Goal: Task Accomplishment & Management: Use online tool/utility

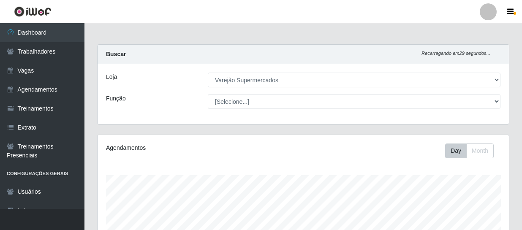
select select "237"
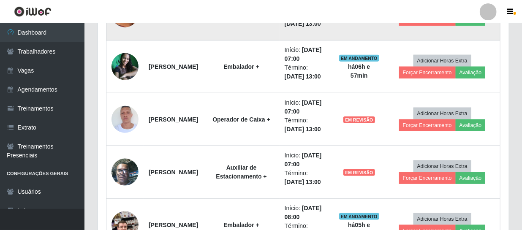
scroll to position [267, 0]
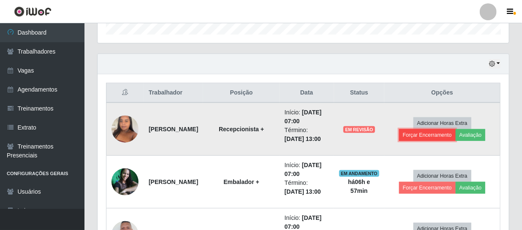
click at [450, 136] on button "Forçar Encerramento" at bounding box center [427, 135] width 57 height 12
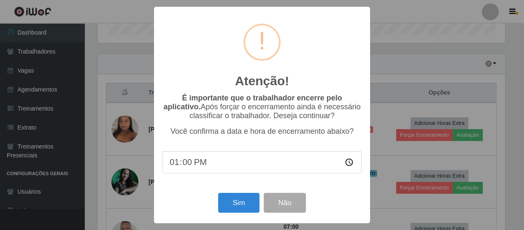
click at [243, 215] on div "Sim Não" at bounding box center [262, 203] width 199 height 24
click at [243, 206] on button "Sim" at bounding box center [238, 203] width 41 height 20
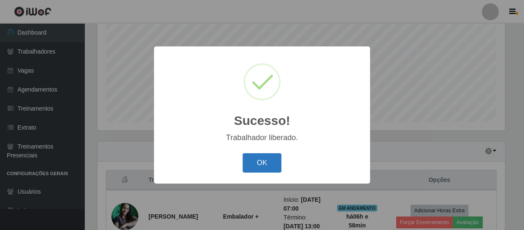
click at [271, 160] on button "OK" at bounding box center [262, 163] width 39 height 20
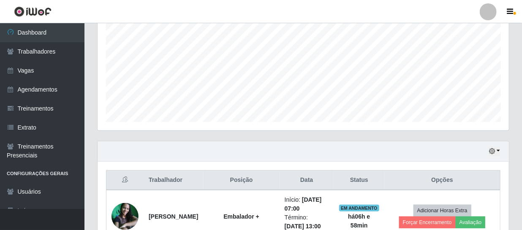
scroll to position [257, 0]
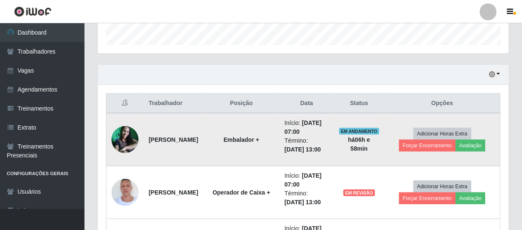
click at [125, 144] on img at bounding box center [124, 139] width 27 height 27
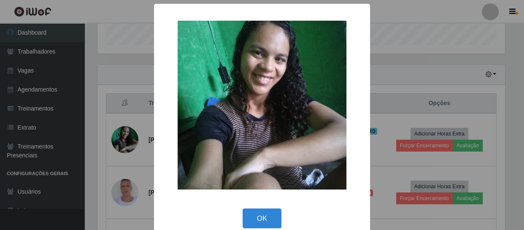
click at [422, 140] on div "× OK Cancel" at bounding box center [262, 115] width 524 height 230
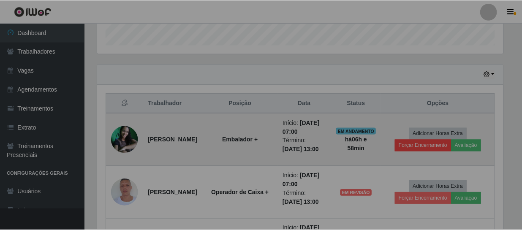
scroll to position [175, 411]
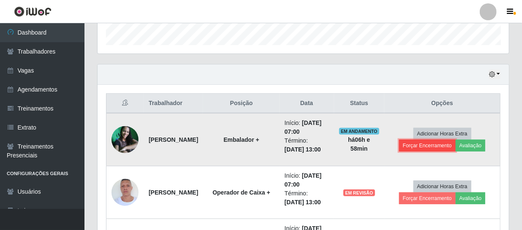
click at [416, 144] on button "Forçar Encerramento" at bounding box center [427, 146] width 57 height 12
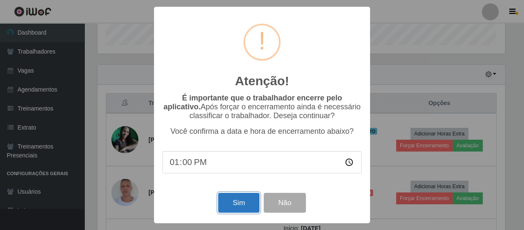
click at [230, 213] on button "Sim" at bounding box center [238, 203] width 41 height 20
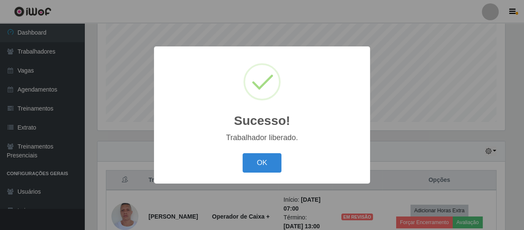
drag, startPoint x: 283, startPoint y: 169, endPoint x: 263, endPoint y: 165, distance: 20.3
click at [282, 169] on div "OK Cancel" at bounding box center [262, 163] width 199 height 24
click at [260, 164] on button "OK" at bounding box center [262, 163] width 39 height 20
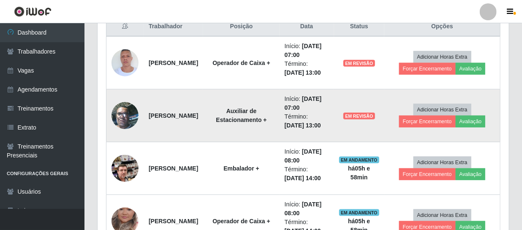
scroll to position [218, 0]
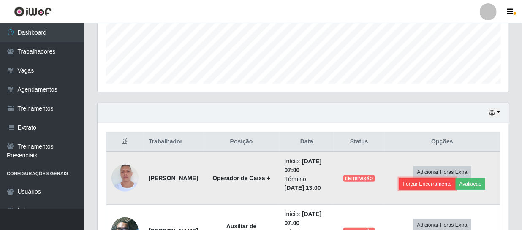
click at [434, 183] on button "Forçar Encerramento" at bounding box center [427, 184] width 57 height 12
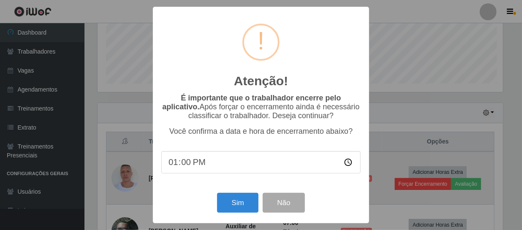
scroll to position [0, 0]
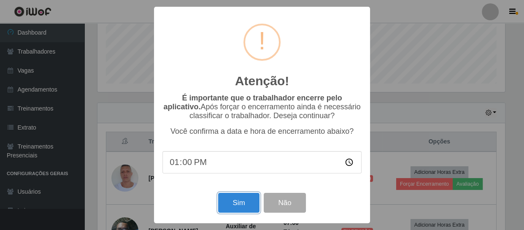
click at [243, 207] on button "Sim" at bounding box center [238, 203] width 41 height 20
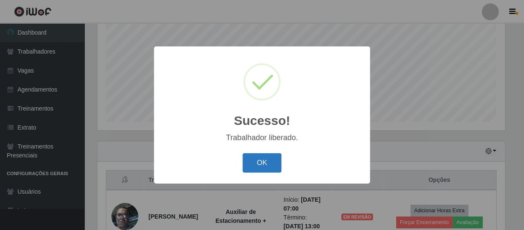
click at [252, 167] on button "OK" at bounding box center [262, 163] width 39 height 20
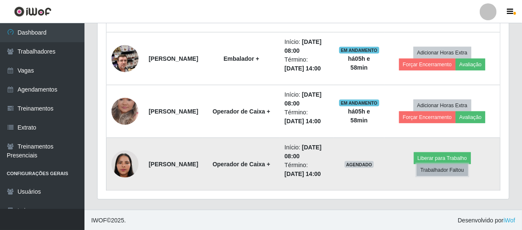
click at [440, 169] on button "Trabalhador Faltou" at bounding box center [442, 170] width 51 height 12
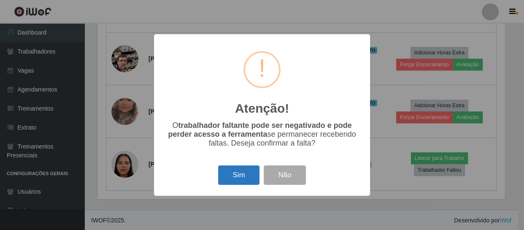
click at [242, 176] on button "Sim" at bounding box center [238, 176] width 41 height 20
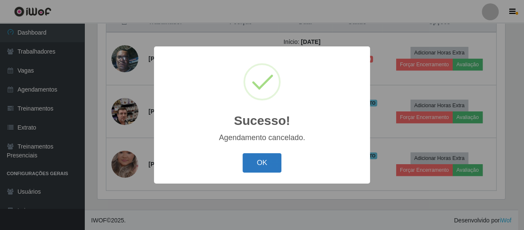
click at [269, 165] on button "OK" at bounding box center [262, 163] width 39 height 20
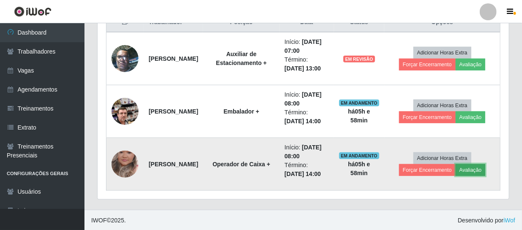
click at [477, 166] on button "Avaliação" at bounding box center [471, 170] width 30 height 12
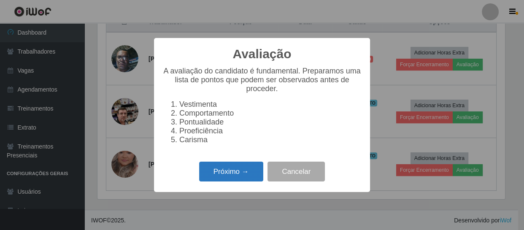
click at [221, 182] on button "Próximo →" at bounding box center [231, 172] width 64 height 20
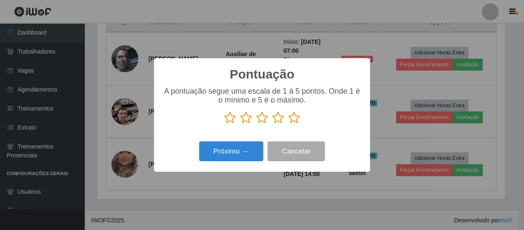
click at [278, 121] on icon at bounding box center [278, 117] width 12 height 13
click at [272, 124] on input "radio" at bounding box center [272, 124] width 0 height 0
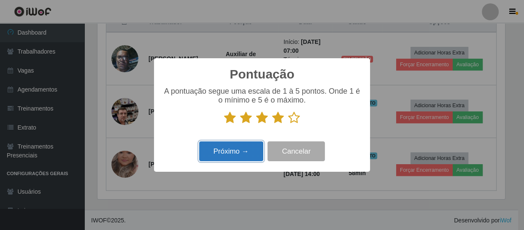
click at [223, 151] on button "Próximo →" at bounding box center [231, 151] width 64 height 20
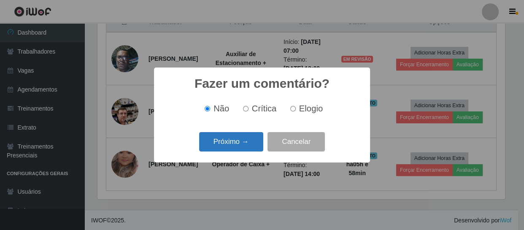
click at [240, 147] on button "Próximo →" at bounding box center [231, 142] width 64 height 20
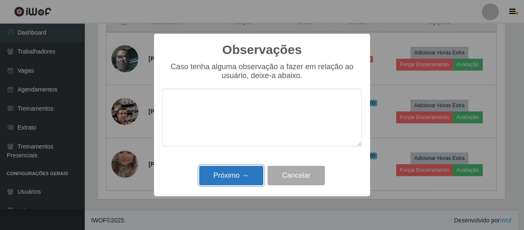
click at [238, 177] on button "Próximo →" at bounding box center [231, 176] width 64 height 20
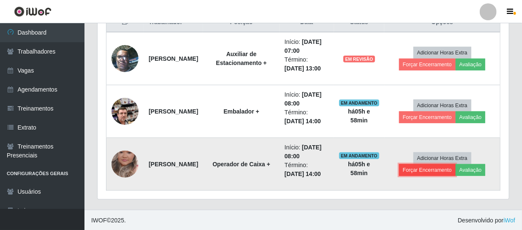
click at [440, 169] on button "Forçar Encerramento" at bounding box center [427, 170] width 57 height 12
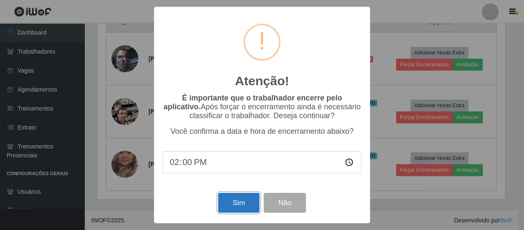
drag, startPoint x: 223, startPoint y: 207, endPoint x: 227, endPoint y: 207, distance: 4.7
click at [223, 207] on button "Sim" at bounding box center [238, 203] width 41 height 20
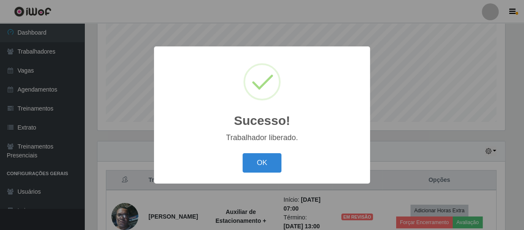
drag, startPoint x: 257, startPoint y: 159, endPoint x: 286, endPoint y: 168, distance: 30.7
click at [259, 159] on button "OK" at bounding box center [262, 163] width 39 height 20
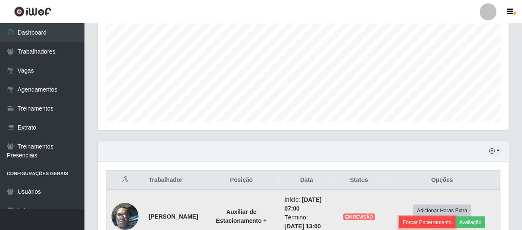
click at [422, 218] on button "Forçar Encerramento" at bounding box center [427, 223] width 57 height 12
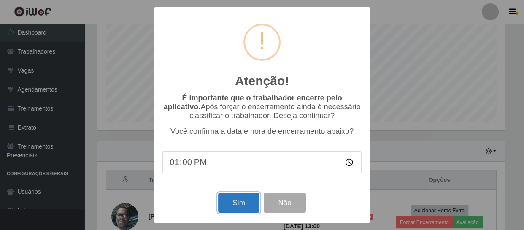
click at [227, 209] on button "Sim" at bounding box center [238, 203] width 41 height 20
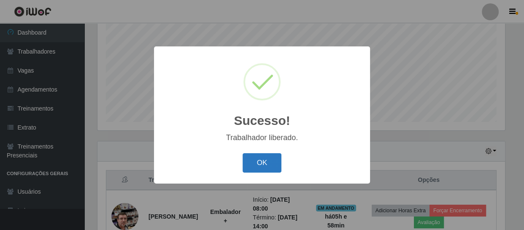
click at [267, 169] on button "OK" at bounding box center [262, 163] width 39 height 20
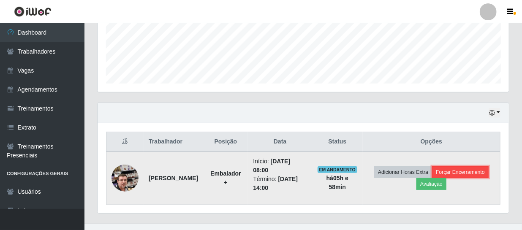
click at [445, 169] on button "Forçar Encerramento" at bounding box center [460, 172] width 57 height 12
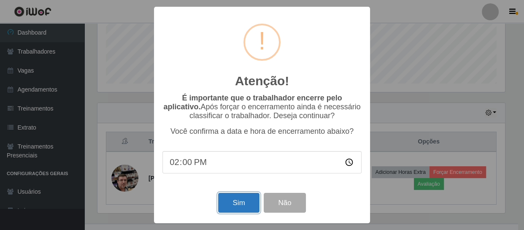
click at [220, 209] on button "Sim" at bounding box center [238, 203] width 41 height 20
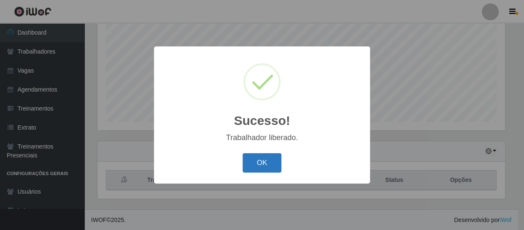
click at [275, 160] on button "OK" at bounding box center [262, 163] width 39 height 20
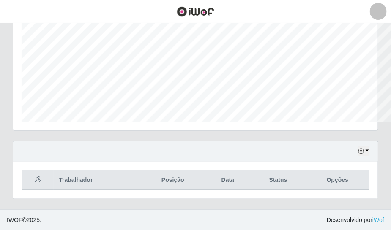
scroll to position [422043, 421853]
